Goal: Transaction & Acquisition: Purchase product/service

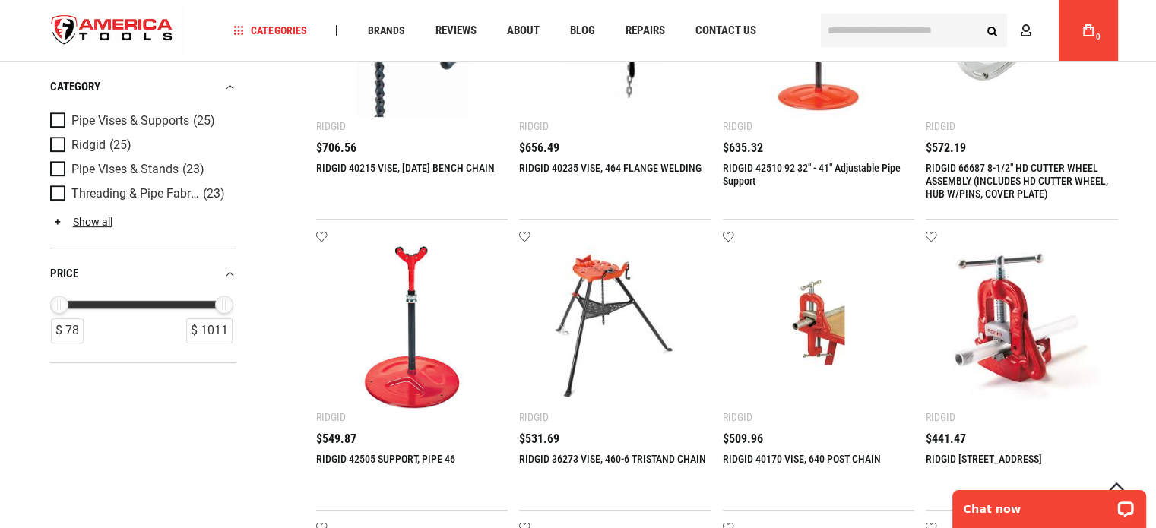
scroll to position [760, 0]
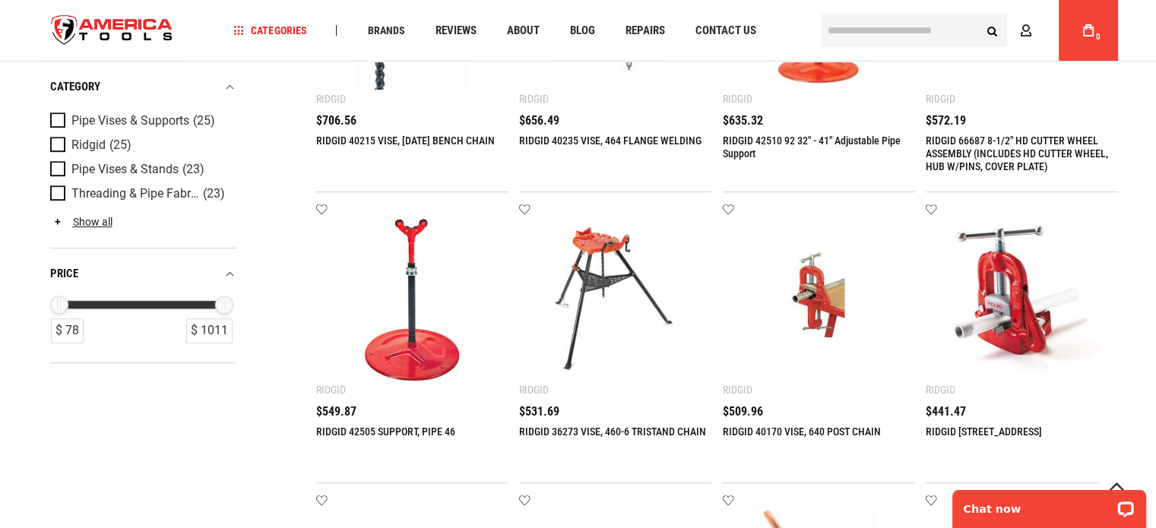
click at [583, 246] on img at bounding box center [615, 300] width 162 height 162
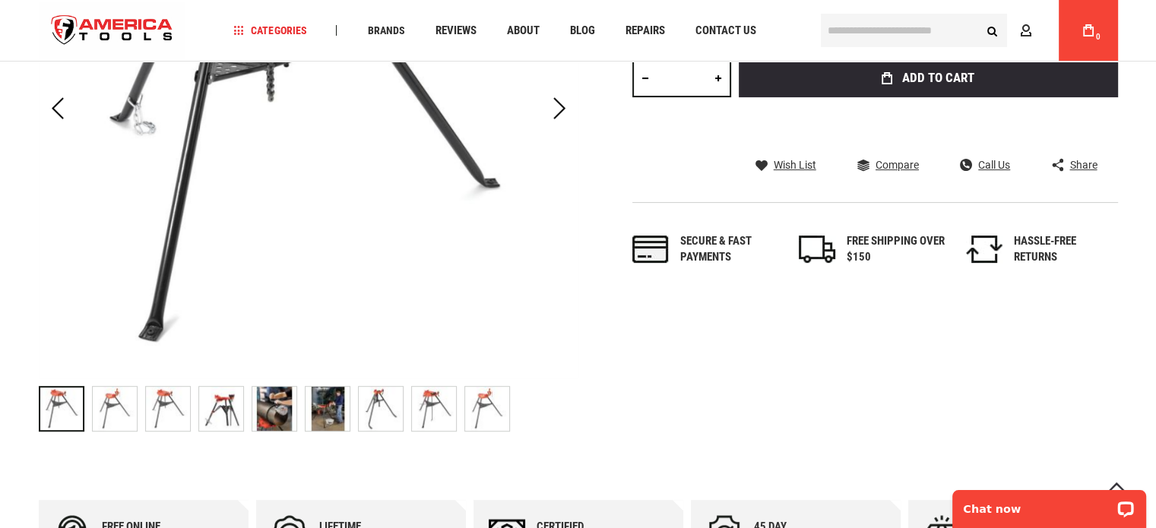
scroll to position [456, 0]
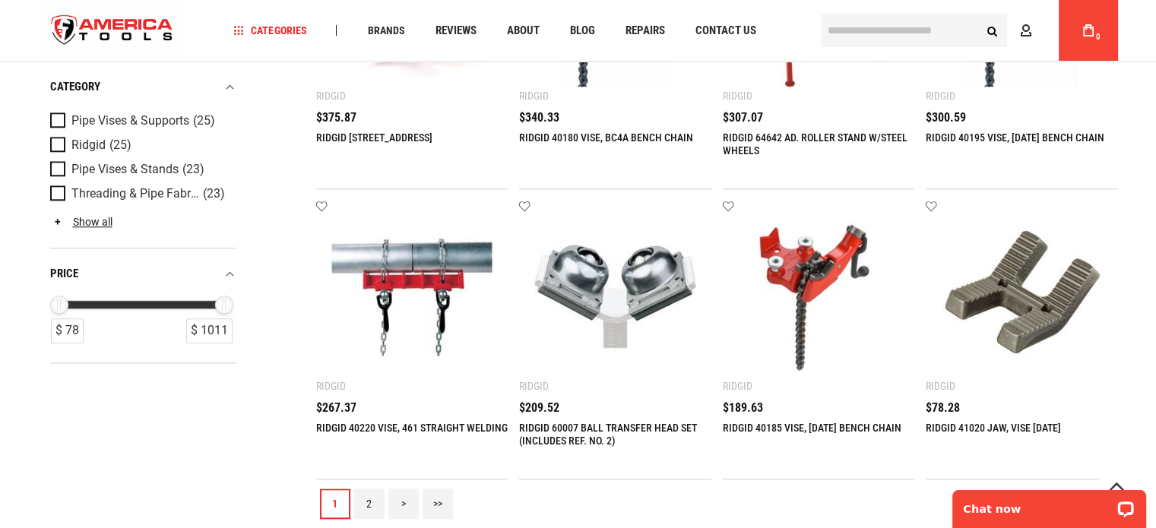
scroll to position [1595, 0]
